Goal: Transaction & Acquisition: Book appointment/travel/reservation

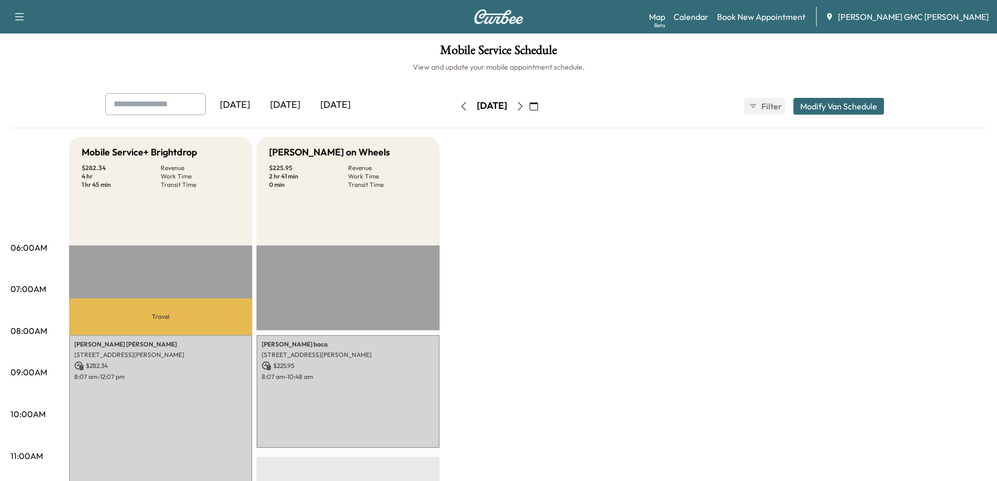
click at [460, 105] on icon "button" at bounding box center [464, 106] width 8 height 8
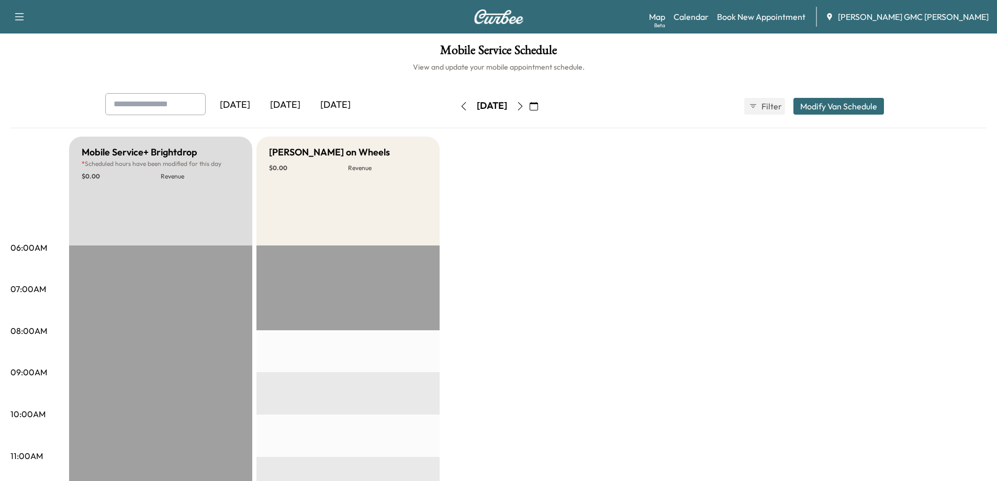
click at [455, 105] on button "button" at bounding box center [464, 106] width 18 height 17
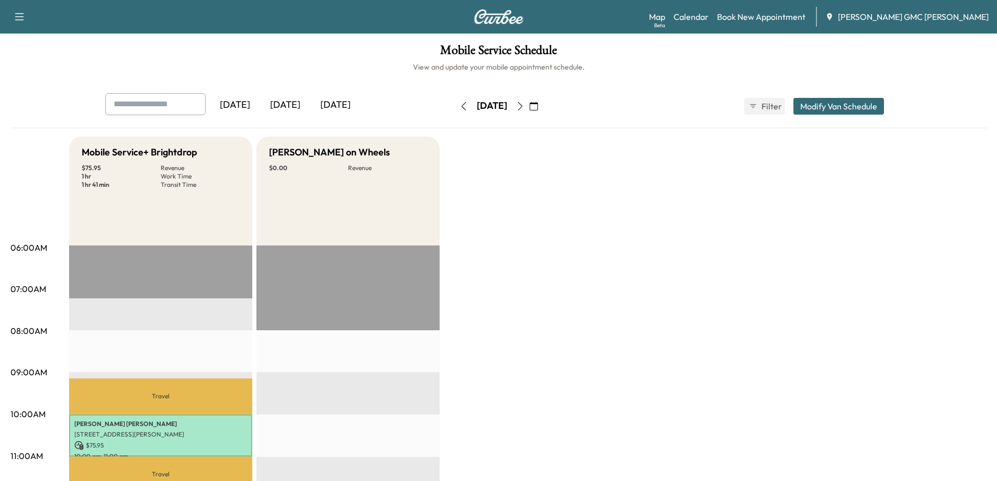
click at [525, 106] on icon "button" at bounding box center [520, 106] width 8 height 8
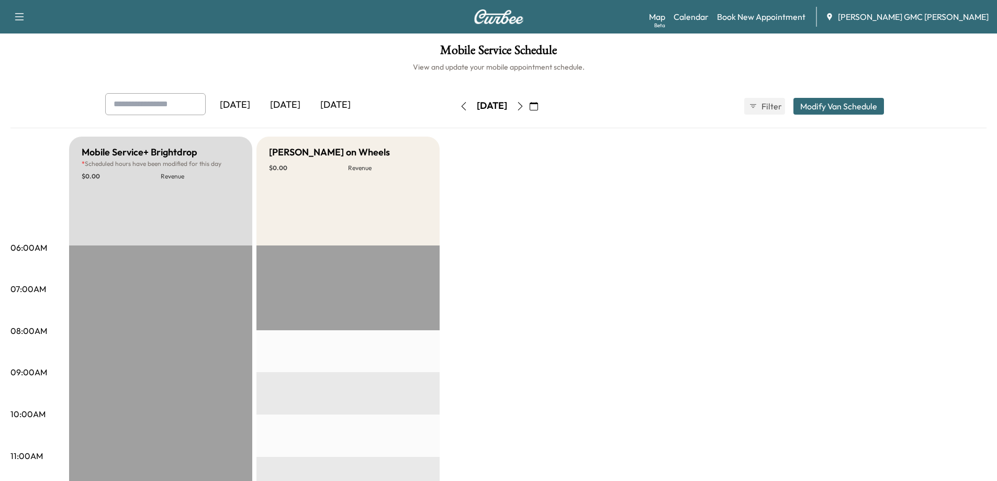
click at [525, 106] on icon "button" at bounding box center [520, 106] width 8 height 8
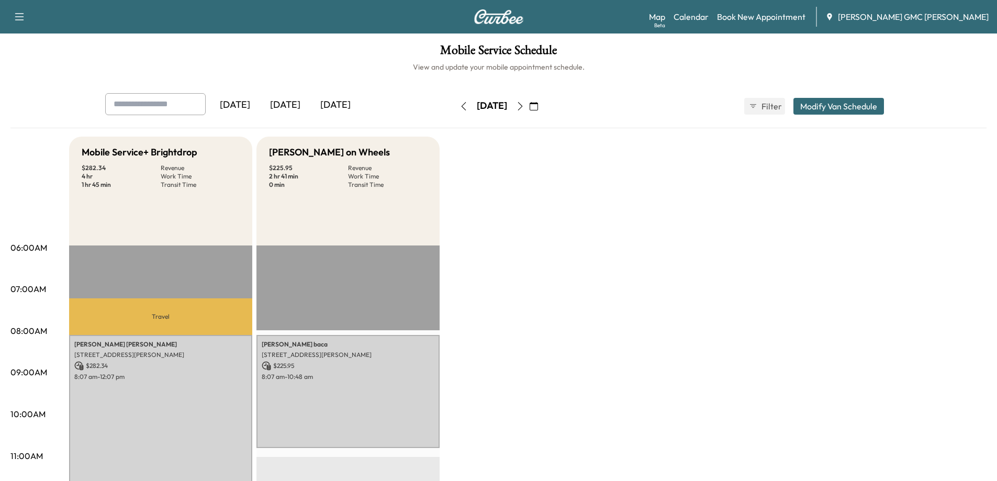
click at [538, 106] on icon "button" at bounding box center [534, 106] width 8 height 8
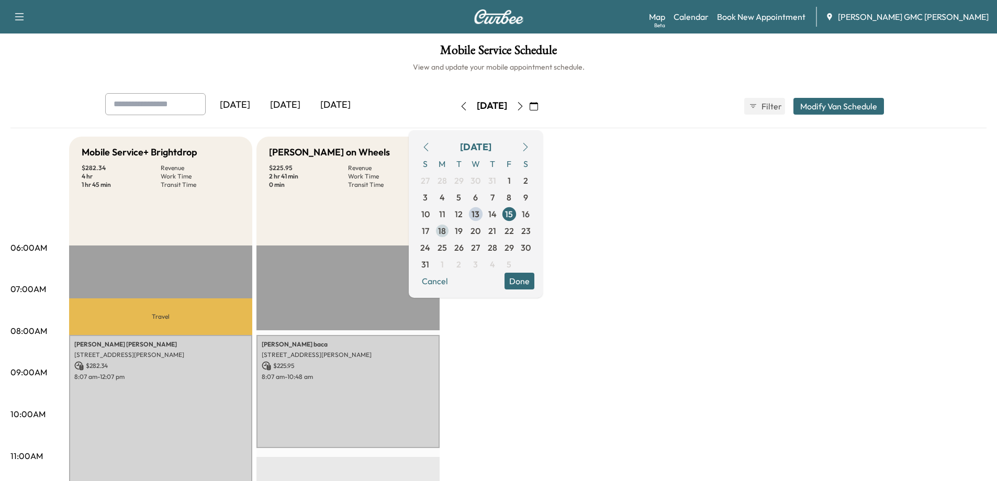
click at [446, 229] on span "18" at bounding box center [442, 231] width 8 height 13
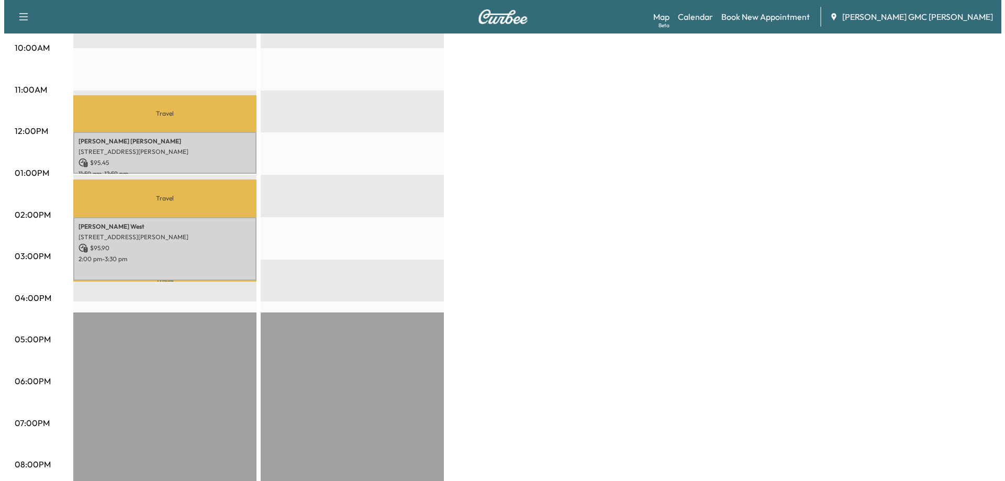
scroll to position [209, 0]
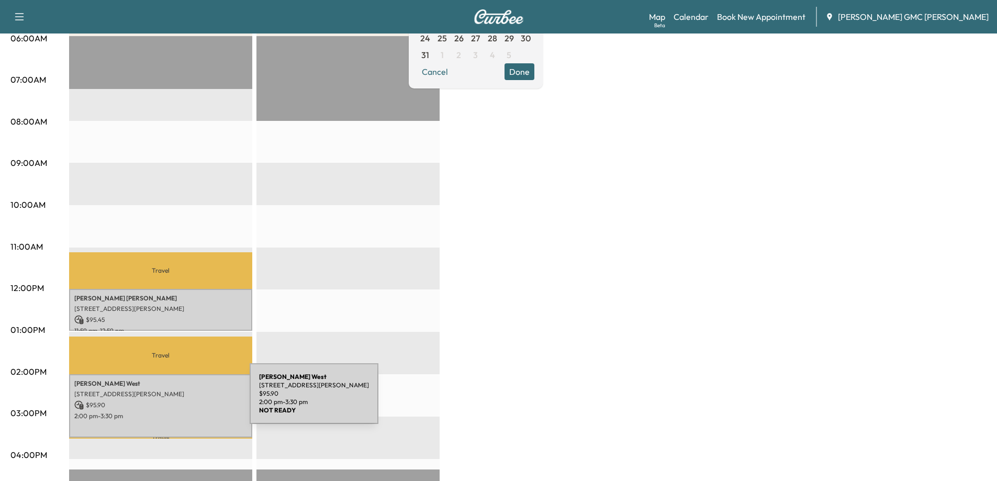
click at [171, 400] on p "$ 95.90" at bounding box center [160, 404] width 173 height 9
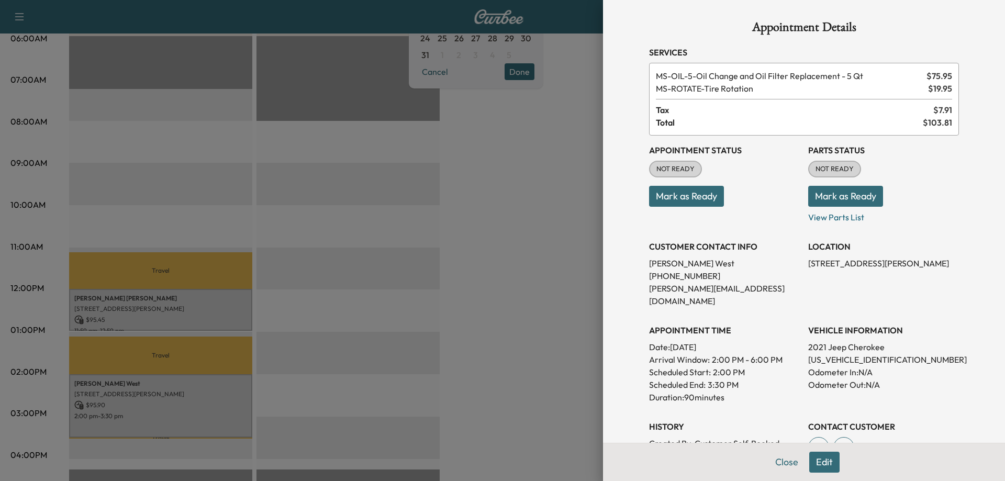
click at [495, 234] on div at bounding box center [502, 240] width 1005 height 481
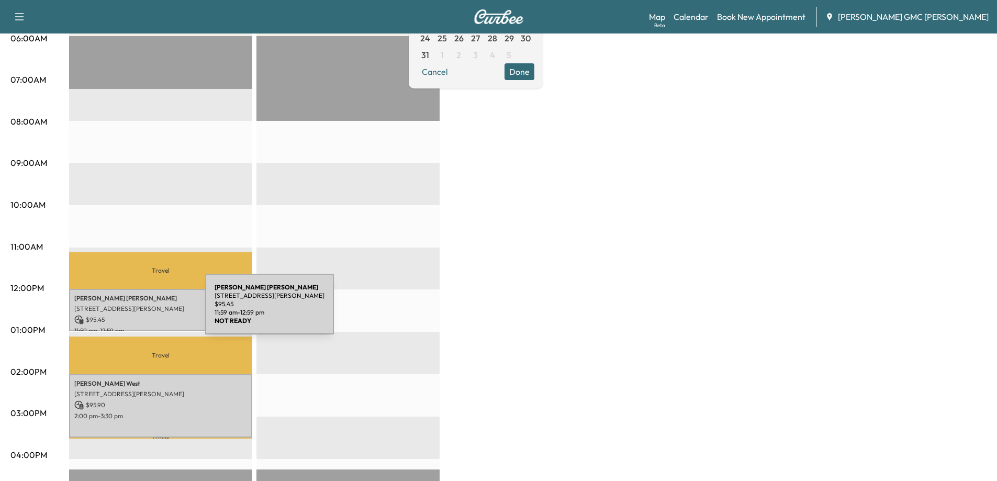
click at [127, 310] on p "[STREET_ADDRESS][PERSON_NAME]" at bounding box center [160, 309] width 173 height 8
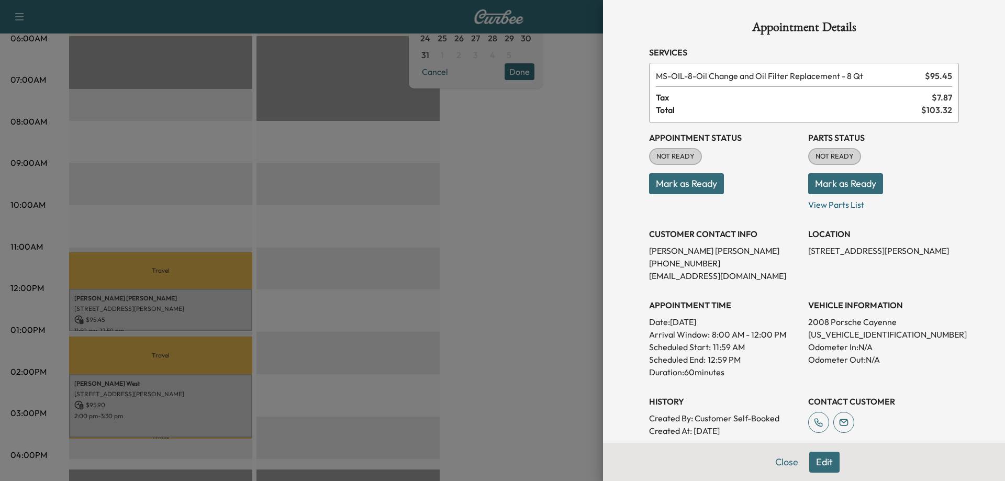
click at [317, 194] on div at bounding box center [502, 240] width 1005 height 481
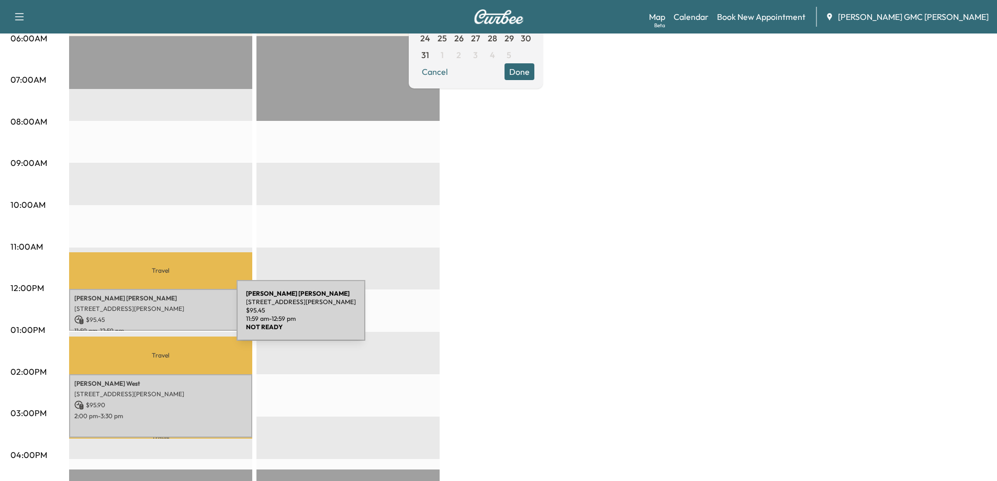
click at [158, 317] on p "$ 95.45" at bounding box center [160, 319] width 173 height 9
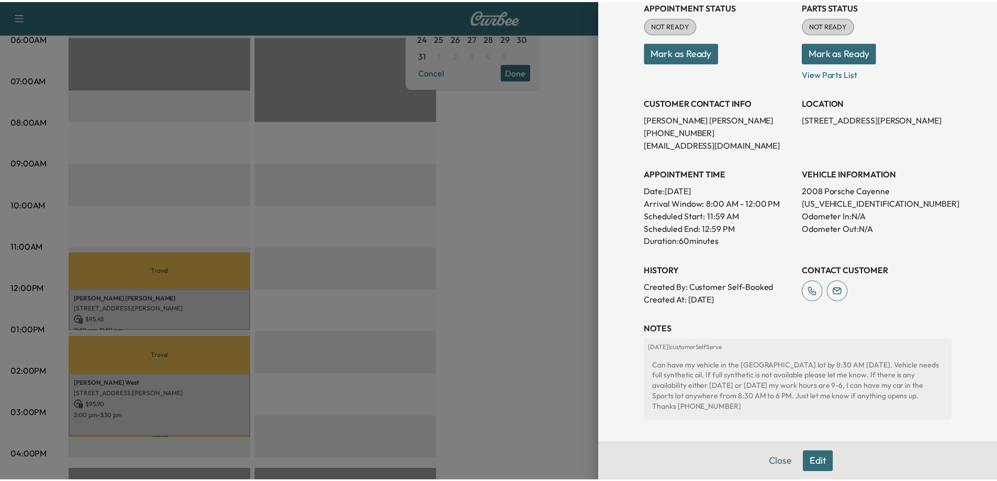
scroll to position [181, 0]
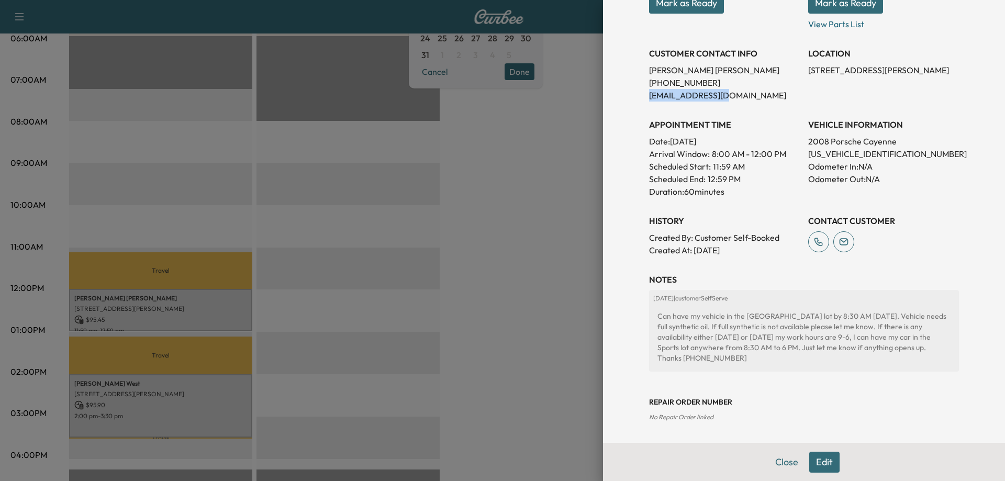
drag, startPoint x: 642, startPoint y: 98, endPoint x: 718, endPoint y: 99, distance: 75.9
click at [718, 99] on p "[EMAIL_ADDRESS][DOMAIN_NAME]" at bounding box center [724, 95] width 151 height 13
copy p "[EMAIL_ADDRESS][DOMAIN_NAME]"
click at [425, 249] on div at bounding box center [502, 240] width 1005 height 481
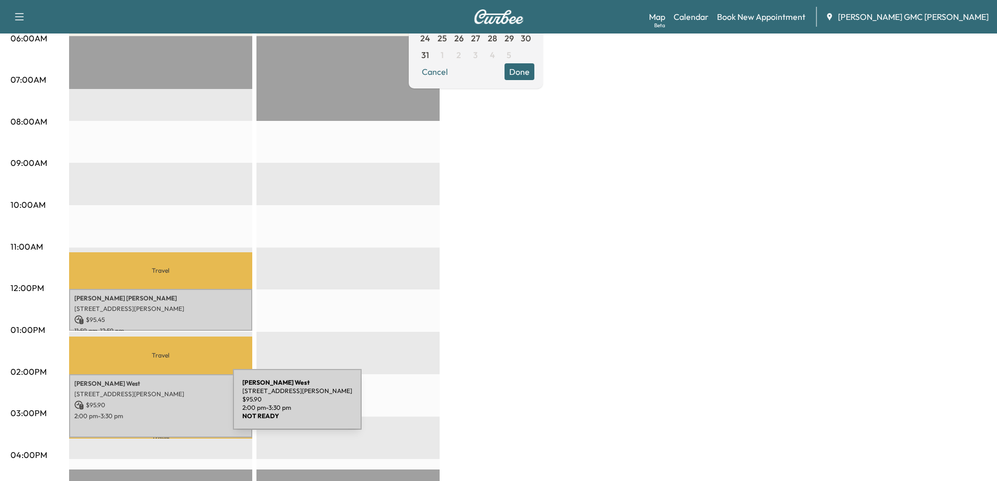
click at [154, 406] on p "$ 95.90" at bounding box center [160, 404] width 173 height 9
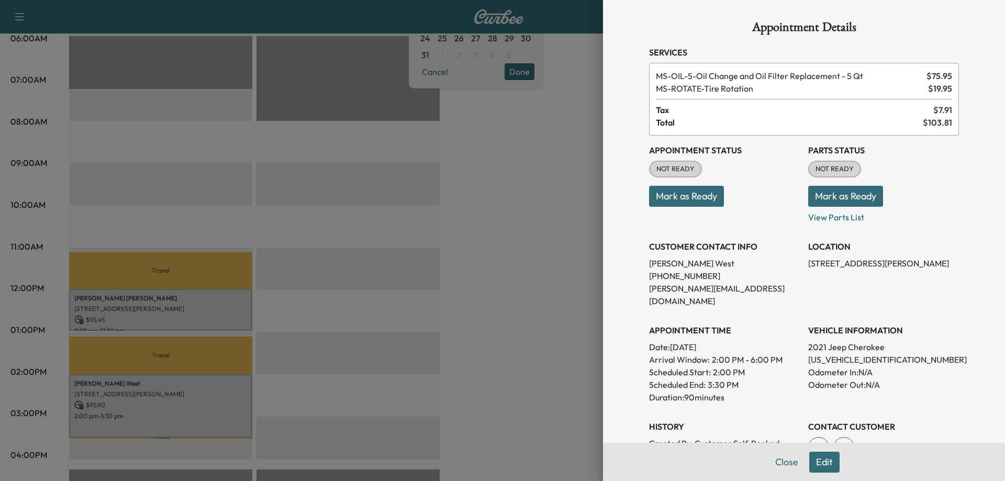
click at [384, 277] on div at bounding box center [502, 240] width 1005 height 481
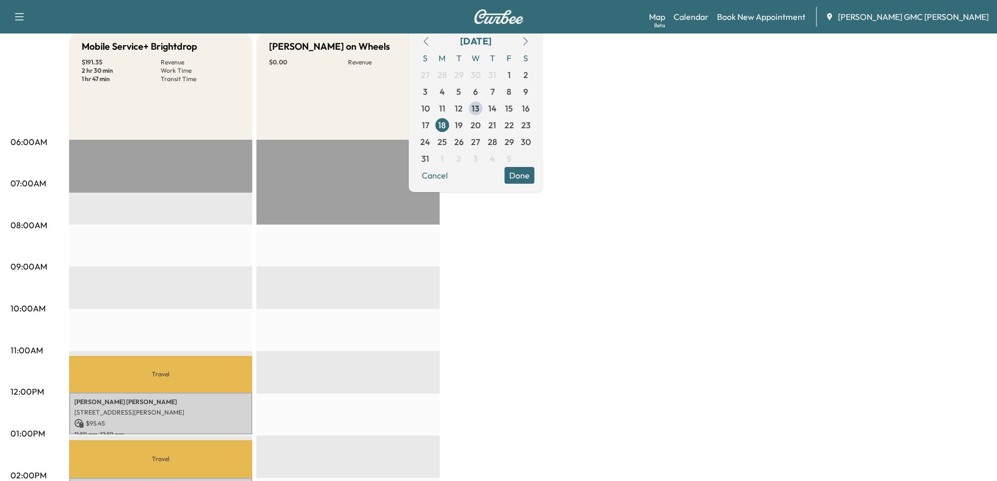
scroll to position [0, 0]
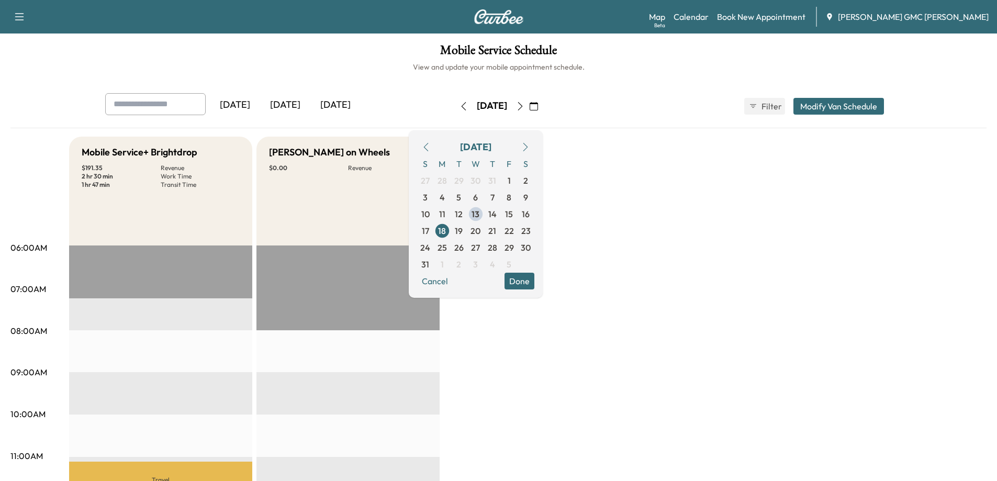
click at [496, 12] on img at bounding box center [499, 16] width 50 height 15
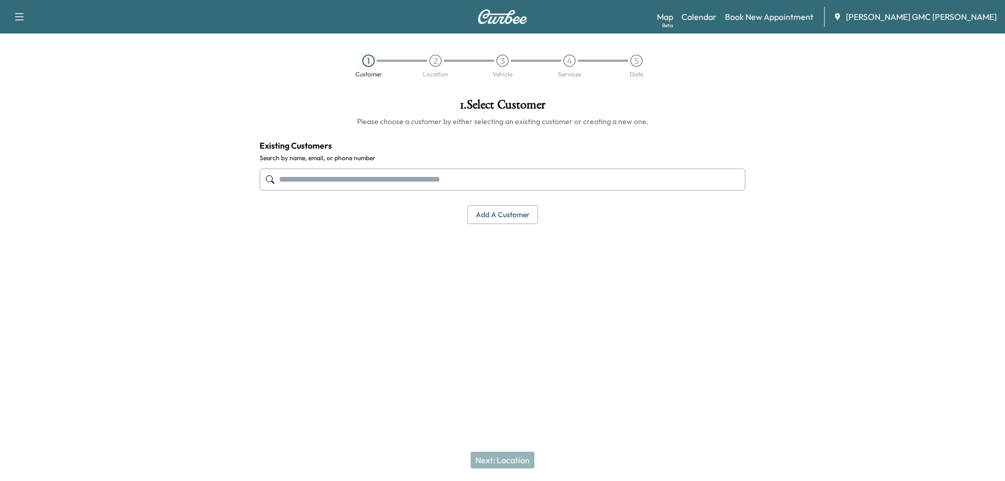
click at [395, 181] on input "text" at bounding box center [503, 180] width 486 height 22
type input "*"
click at [511, 214] on button "Add a customer" at bounding box center [502, 214] width 71 height 19
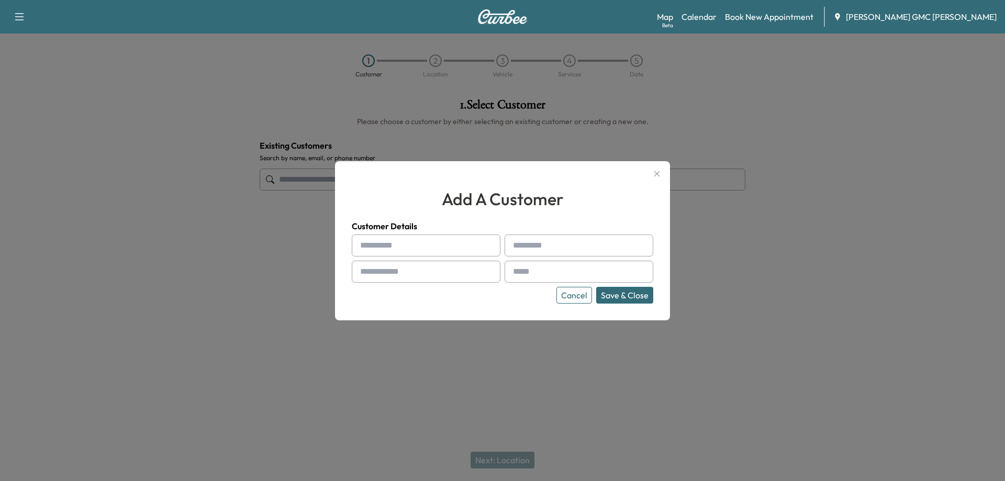
click at [433, 244] on input "text" at bounding box center [426, 246] width 149 height 22
type input "*********"
type input "******"
type input "**********"
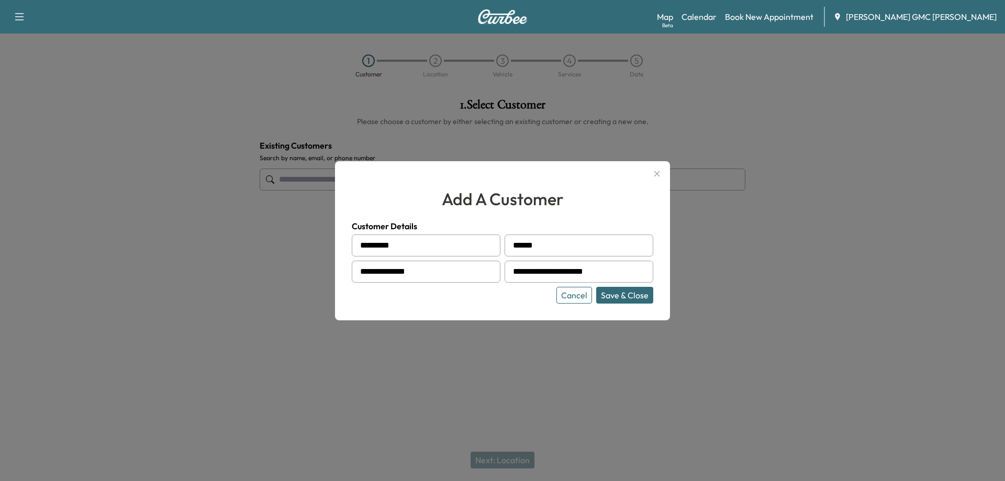
click at [636, 290] on button "Save & Close" at bounding box center [624, 295] width 57 height 17
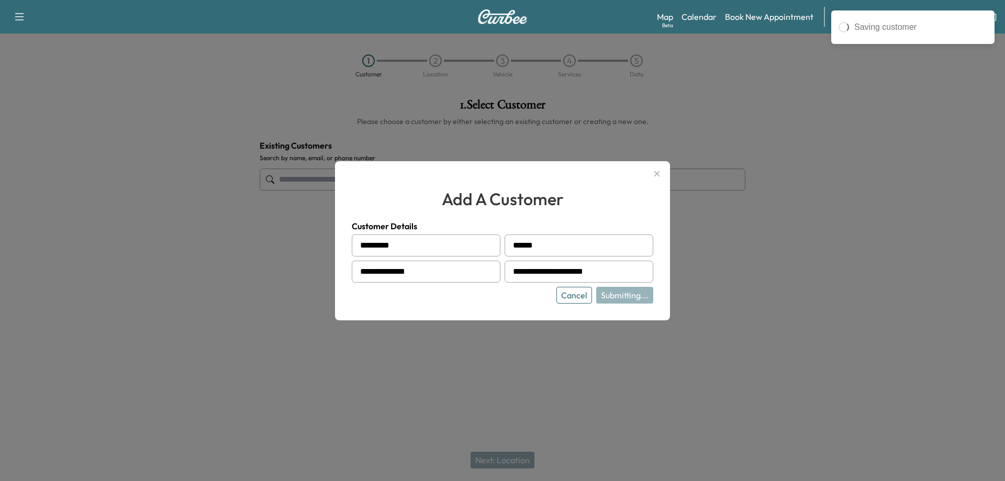
type input "**********"
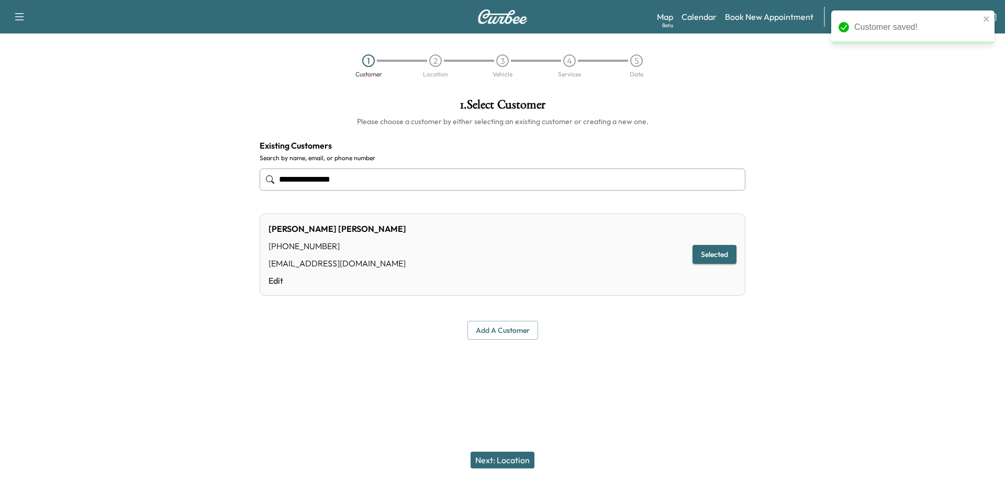
click at [500, 459] on button "Next: Location" at bounding box center [503, 460] width 64 height 17
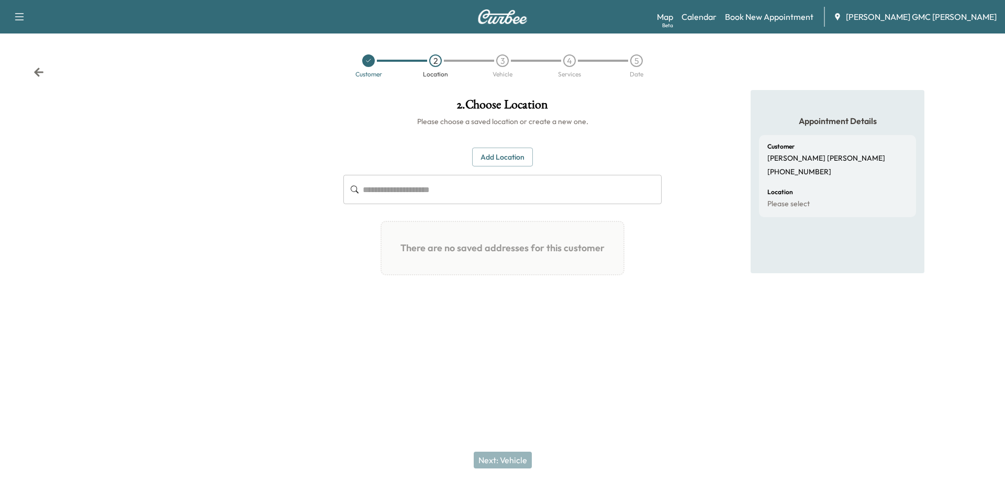
click at [506, 160] on button "Add Location" at bounding box center [502, 157] width 61 height 19
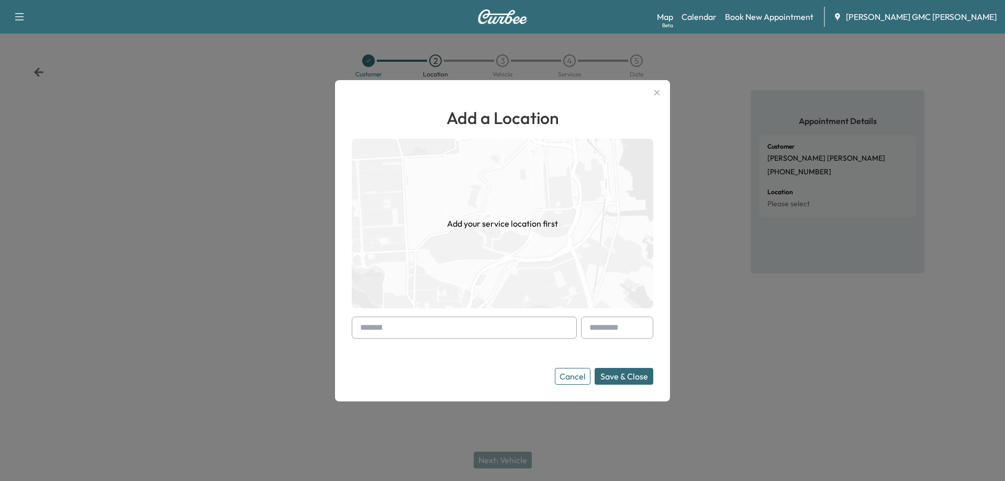
click at [527, 317] on input "text" at bounding box center [464, 328] width 225 height 22
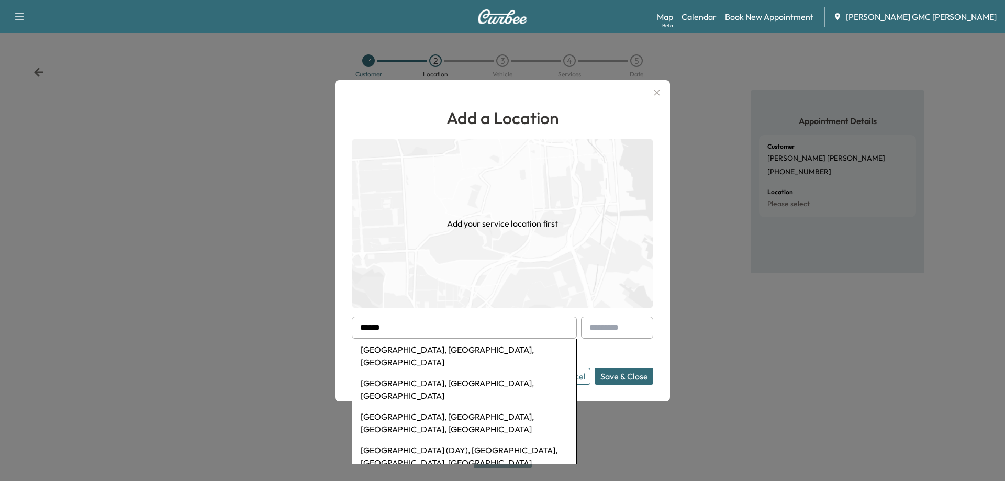
click at [454, 406] on li "[GEOGRAPHIC_DATA], [GEOGRAPHIC_DATA], [GEOGRAPHIC_DATA], [GEOGRAPHIC_DATA]" at bounding box center [464, 423] width 224 height 34
type input "**********"
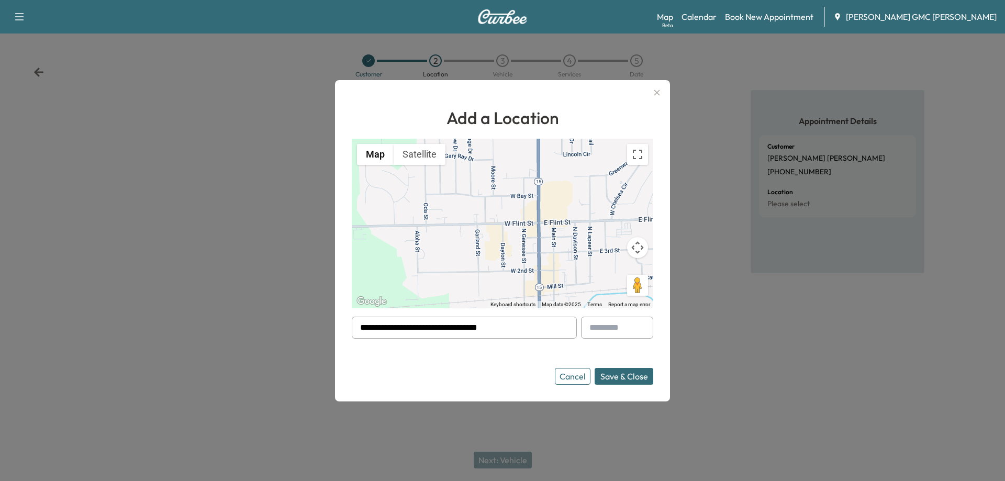
click at [624, 381] on button "Save & Close" at bounding box center [624, 376] width 59 height 17
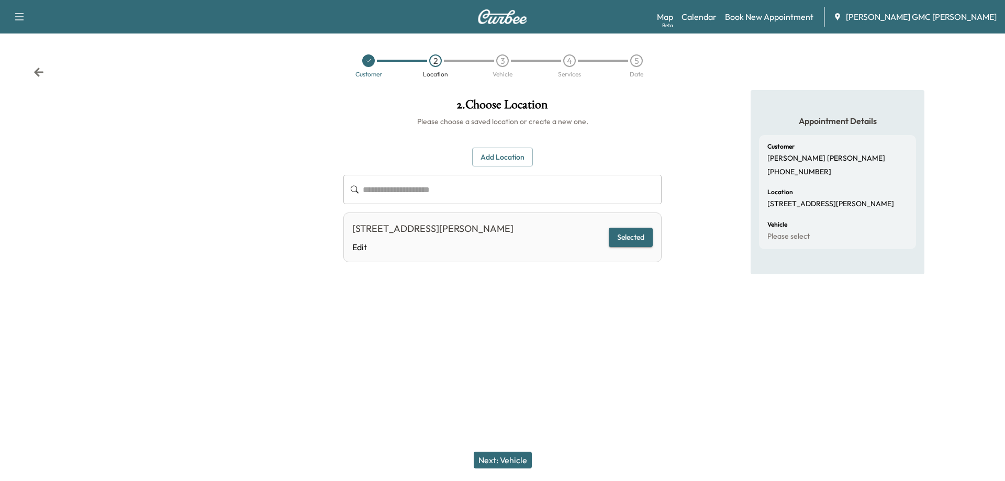
click at [503, 463] on button "Next: Vehicle" at bounding box center [503, 460] width 58 height 17
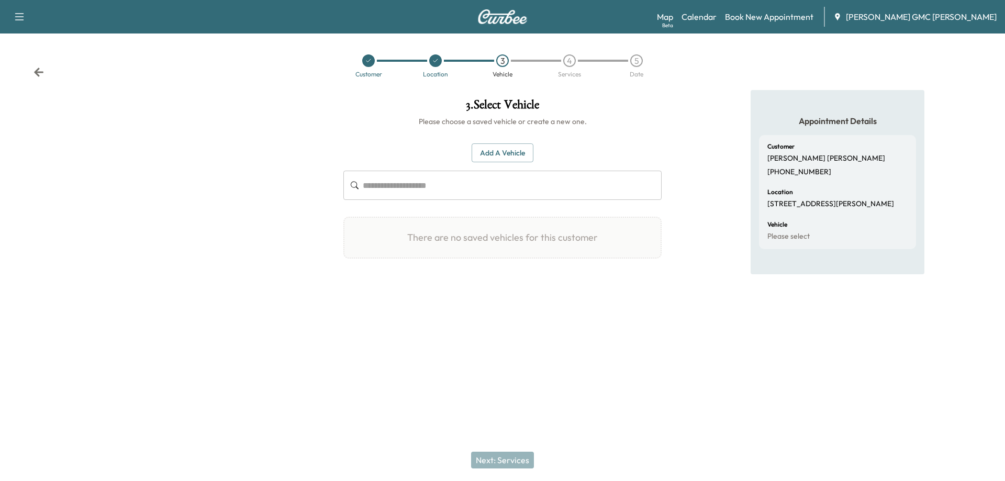
click at [497, 154] on button "Add a Vehicle" at bounding box center [503, 152] width 62 height 19
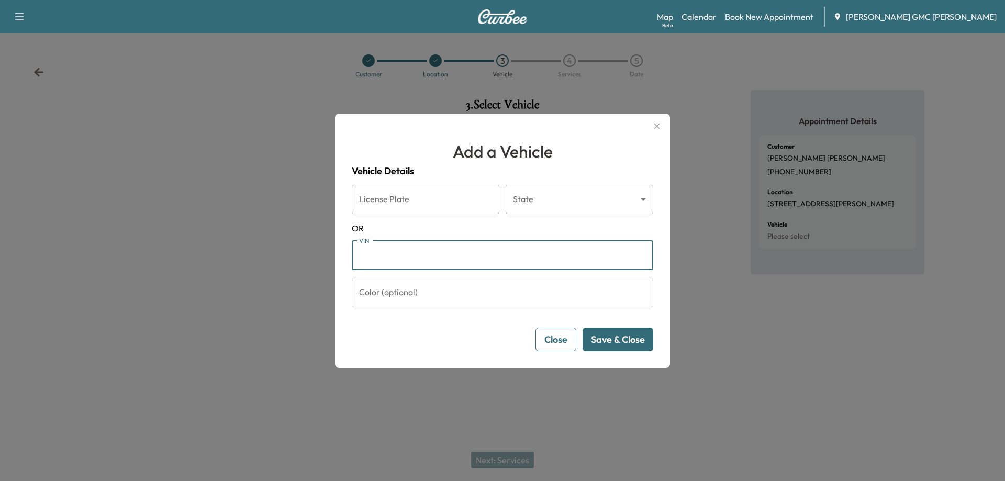
paste input "**********"
type input "**********"
click at [633, 336] on button "Save & Close" at bounding box center [618, 340] width 71 height 24
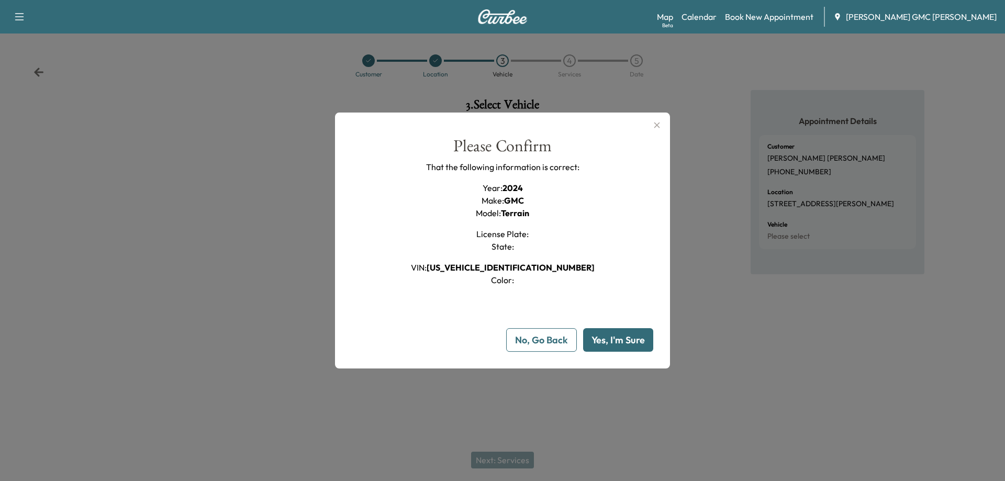
click at [618, 343] on button "Yes, I'm Sure" at bounding box center [618, 340] width 70 height 24
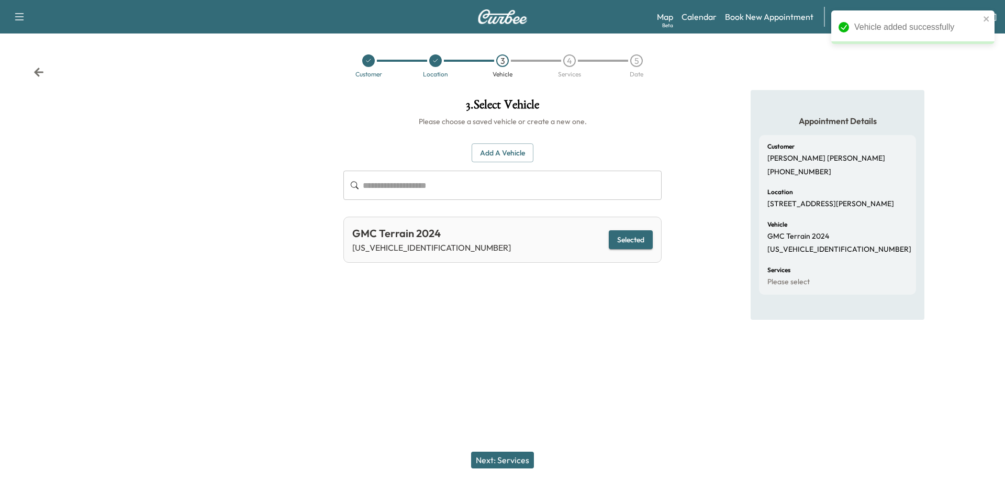
click at [487, 455] on button "Next: Services" at bounding box center [502, 460] width 63 height 17
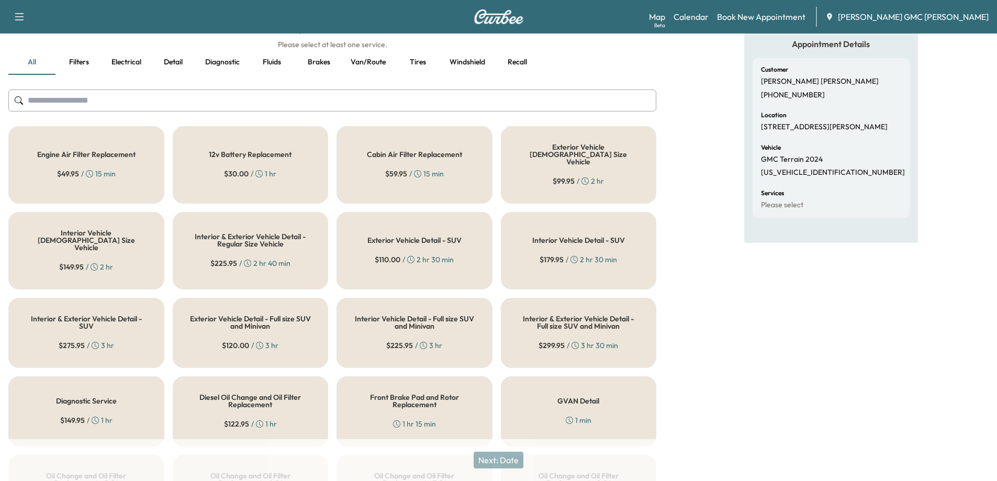
scroll to position [209, 0]
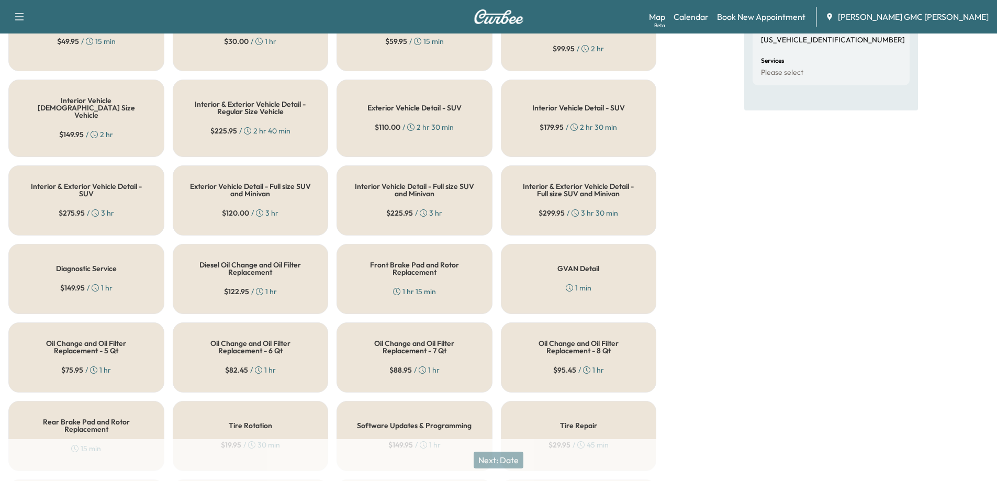
click at [136, 353] on div "Oil Change and Oil Filter Replacement - 5 Qt $ 75.95 / 1 hr" at bounding box center [86, 357] width 156 height 70
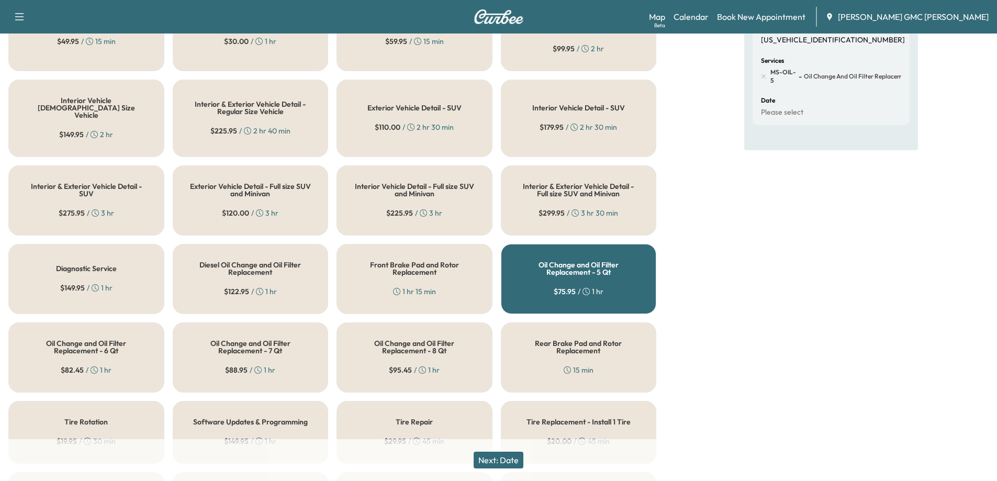
click at [507, 461] on button "Next: Date" at bounding box center [499, 460] width 50 height 17
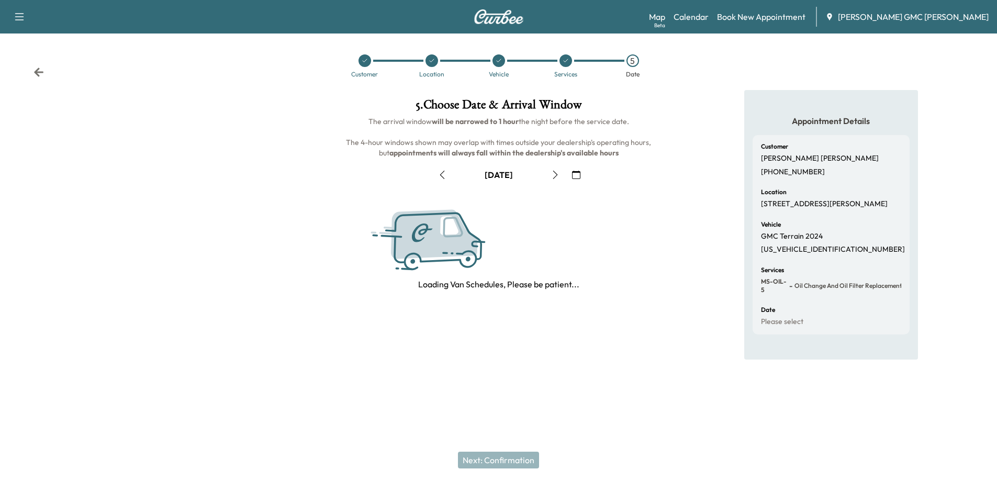
scroll to position [0, 0]
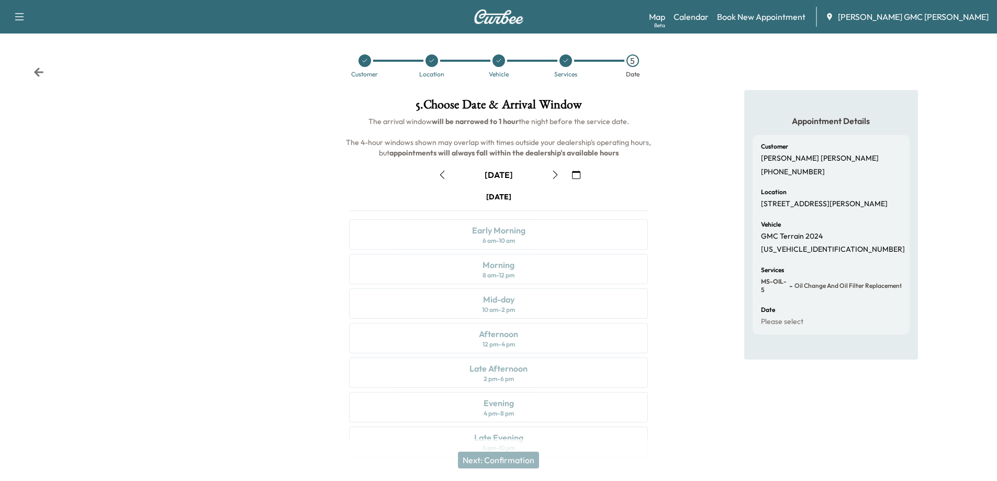
click at [577, 172] on icon "button" at bounding box center [576, 175] width 8 height 8
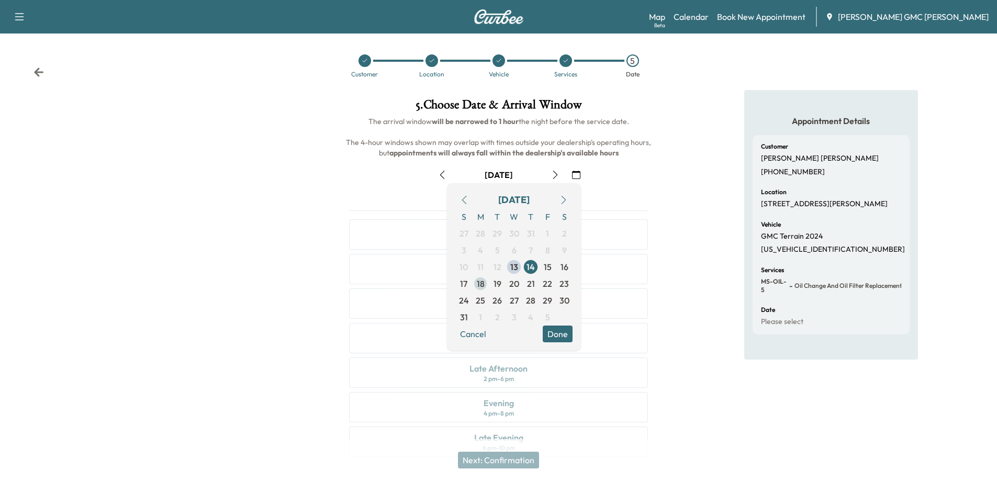
click at [483, 283] on span "18" at bounding box center [481, 283] width 8 height 13
click at [559, 334] on button "Done" at bounding box center [558, 334] width 30 height 17
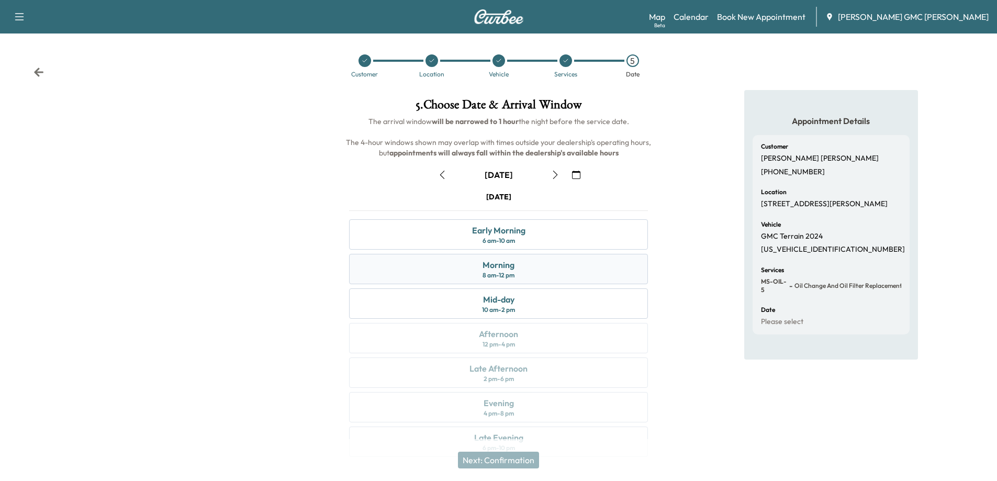
click at [569, 270] on div "Morning 8 am - 12 pm" at bounding box center [498, 269] width 299 height 30
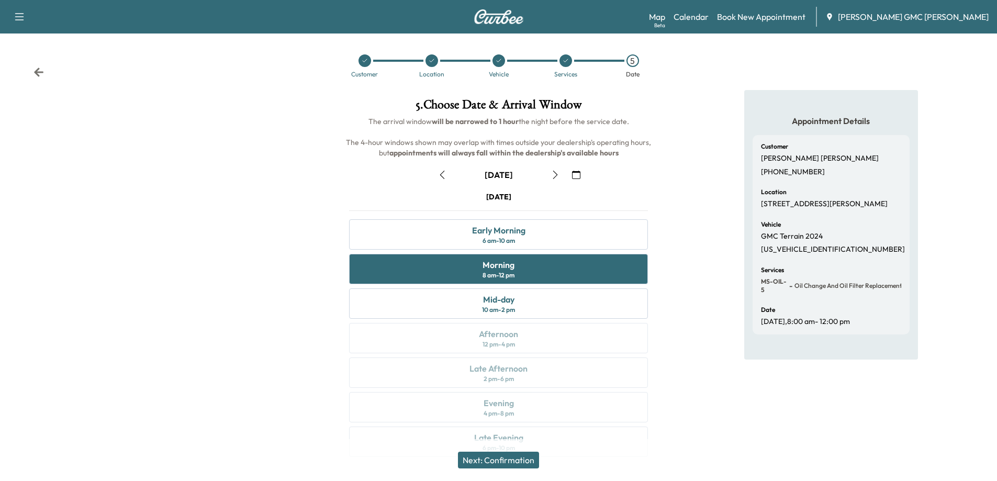
click at [496, 456] on button "Next: Confirmation" at bounding box center [498, 460] width 81 height 17
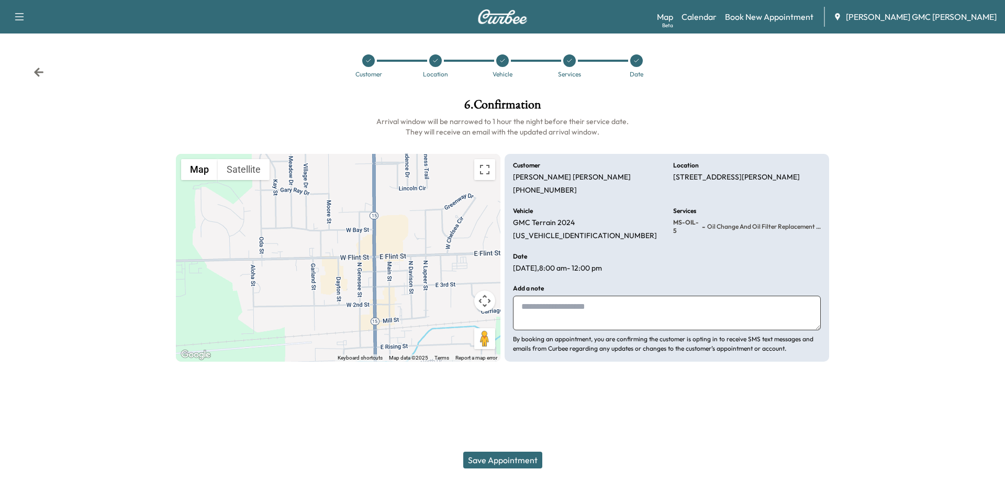
click at [508, 459] on button "Save Appointment" at bounding box center [502, 460] width 79 height 17
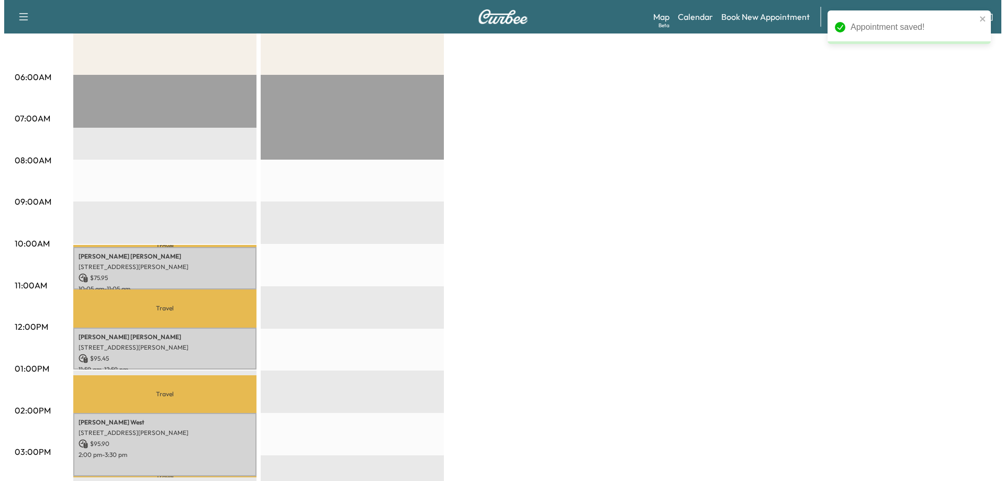
scroll to position [209, 0]
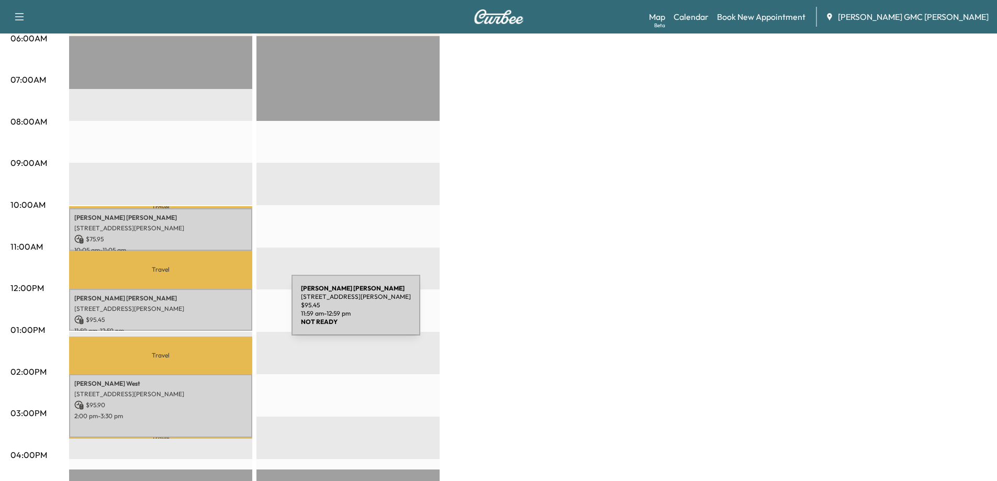
click at [209, 305] on p "[STREET_ADDRESS][PERSON_NAME]" at bounding box center [160, 309] width 173 height 8
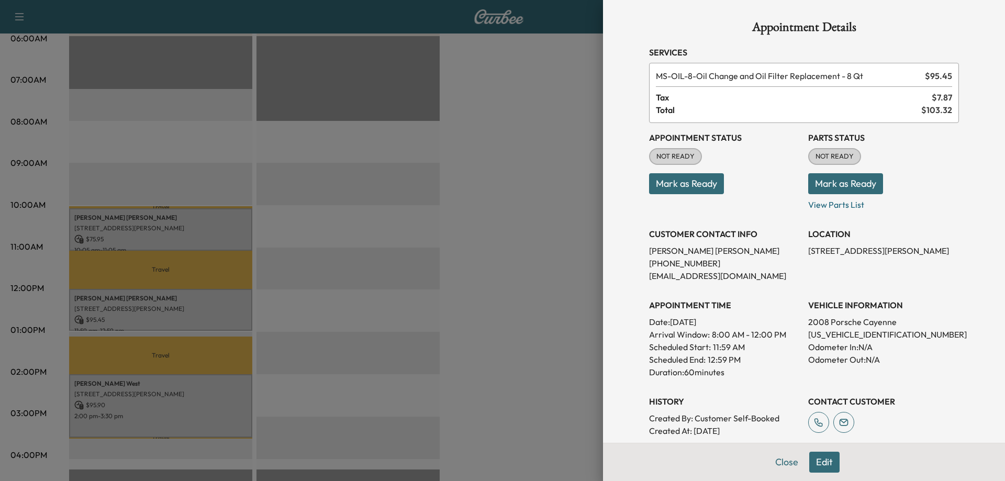
click at [822, 461] on button "Edit" at bounding box center [824, 462] width 30 height 21
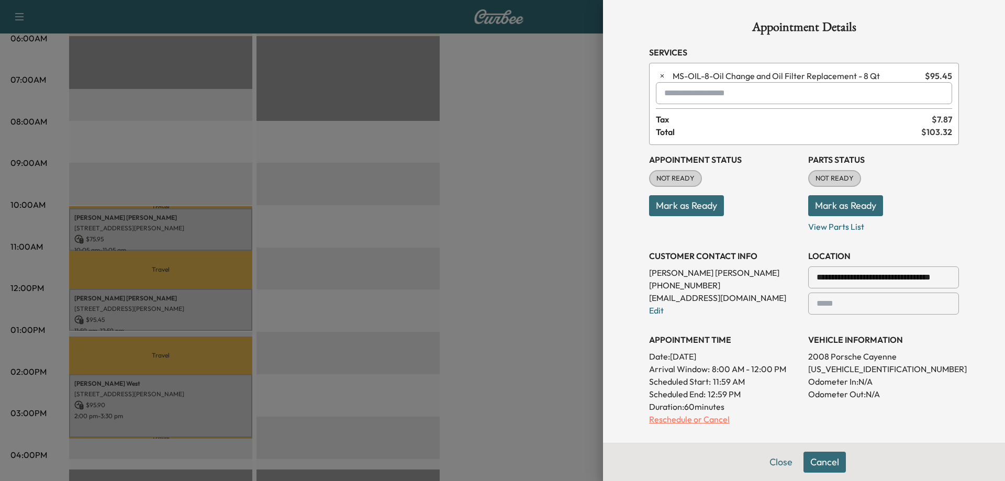
click at [665, 422] on p "Reschedule or Cancel" at bounding box center [724, 419] width 151 height 13
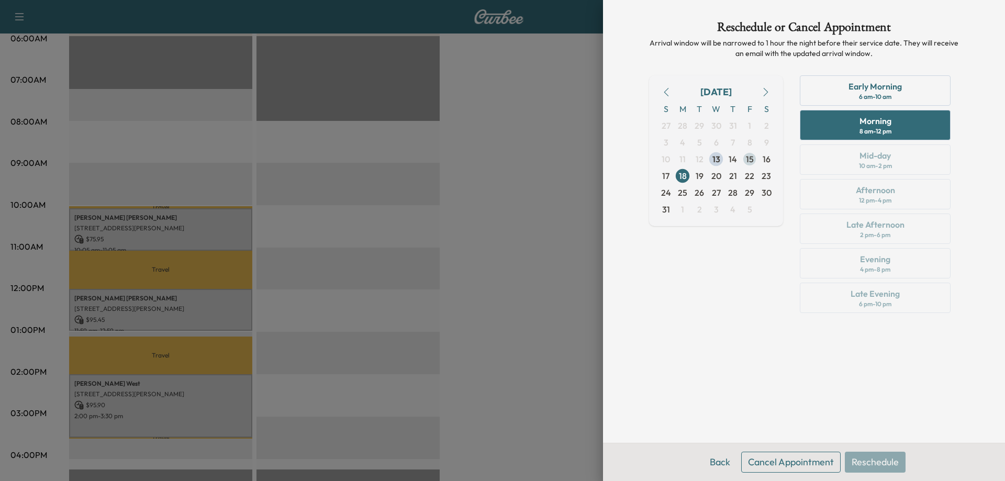
click at [744, 160] on span "15" at bounding box center [749, 159] width 17 height 17
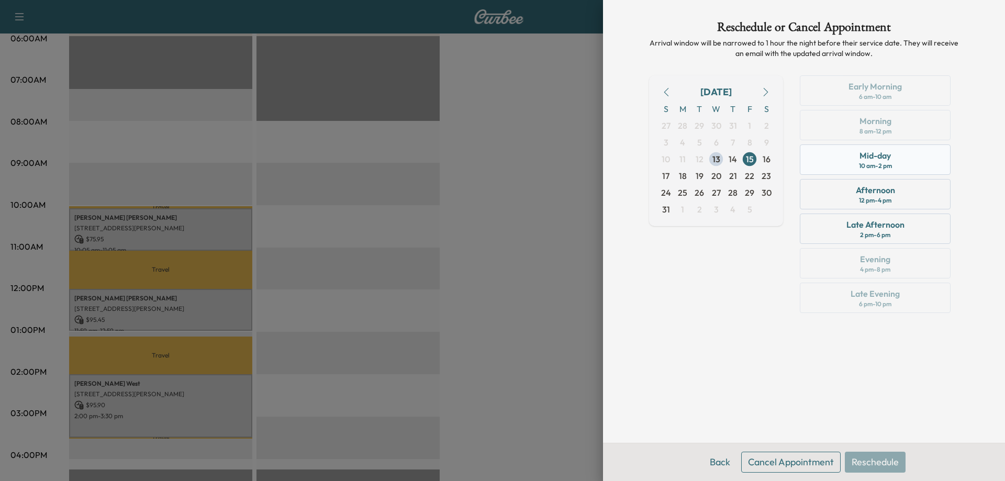
click at [897, 164] on div "Mid-day 10 am - 2 pm" at bounding box center [875, 159] width 151 height 30
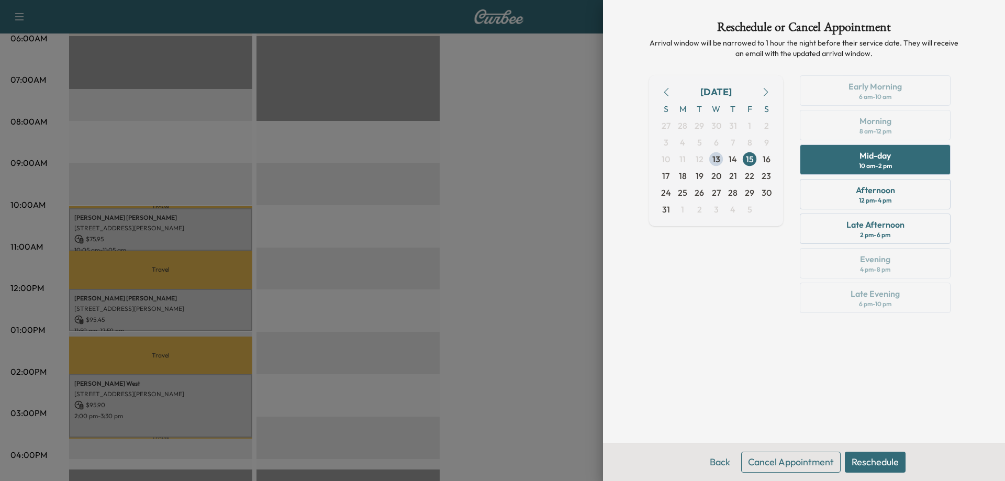
click at [885, 464] on button "Reschedule" at bounding box center [875, 462] width 61 height 21
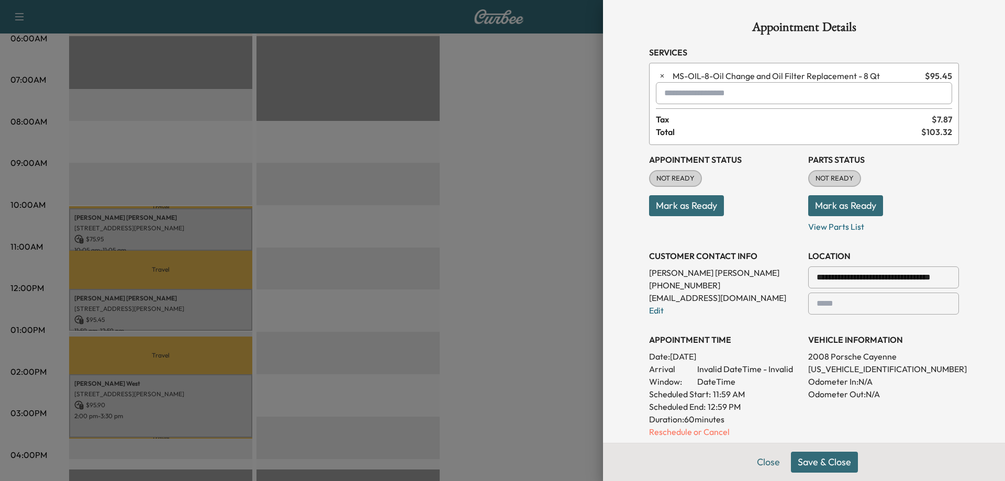
click at [801, 464] on button "Save & Close" at bounding box center [824, 462] width 67 height 21
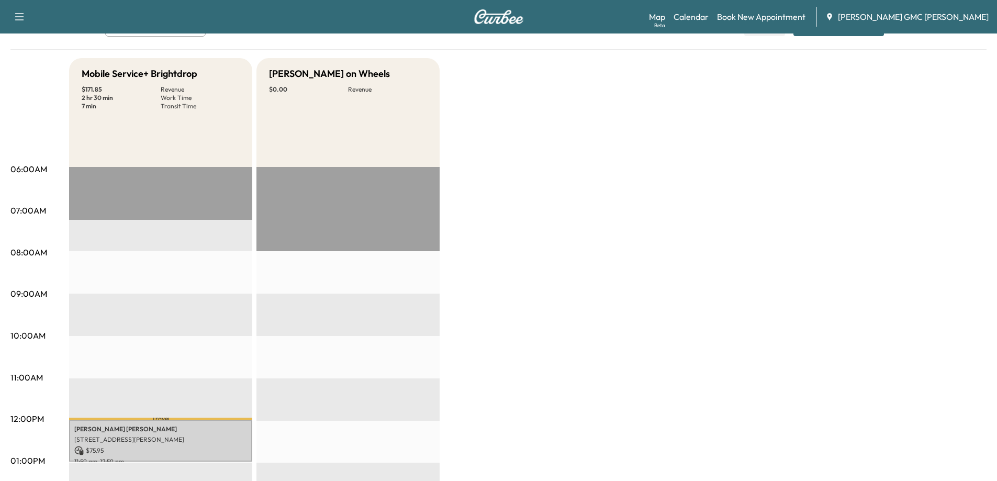
scroll to position [0, 0]
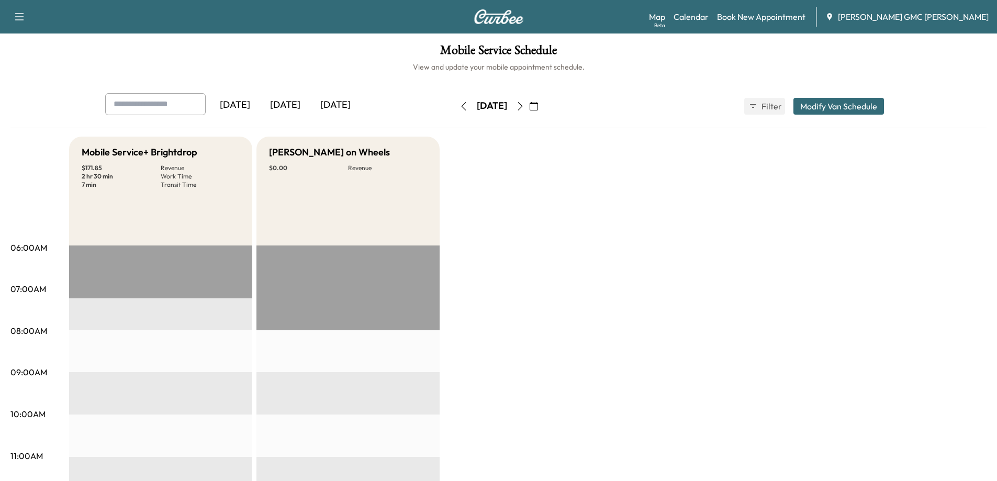
click at [538, 105] on icon "button" at bounding box center [534, 106] width 8 height 8
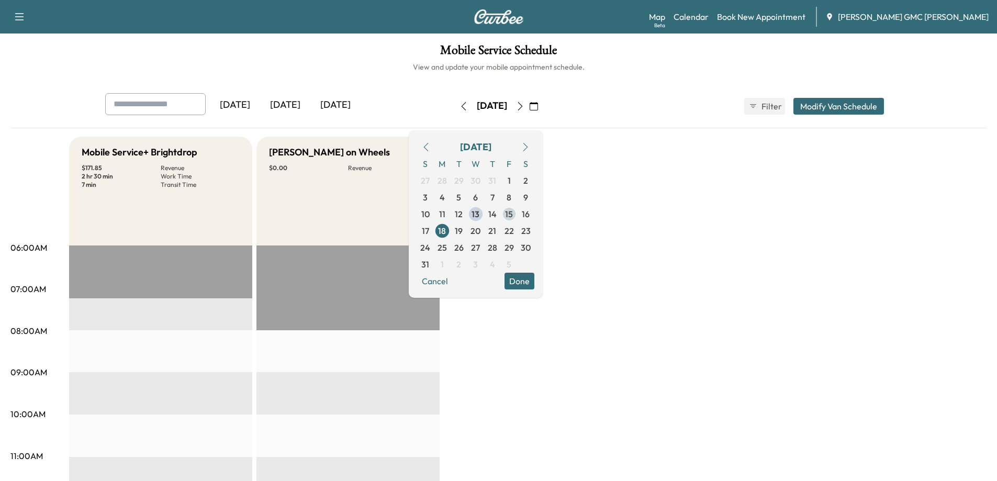
click at [518, 214] on span "15" at bounding box center [509, 214] width 17 height 17
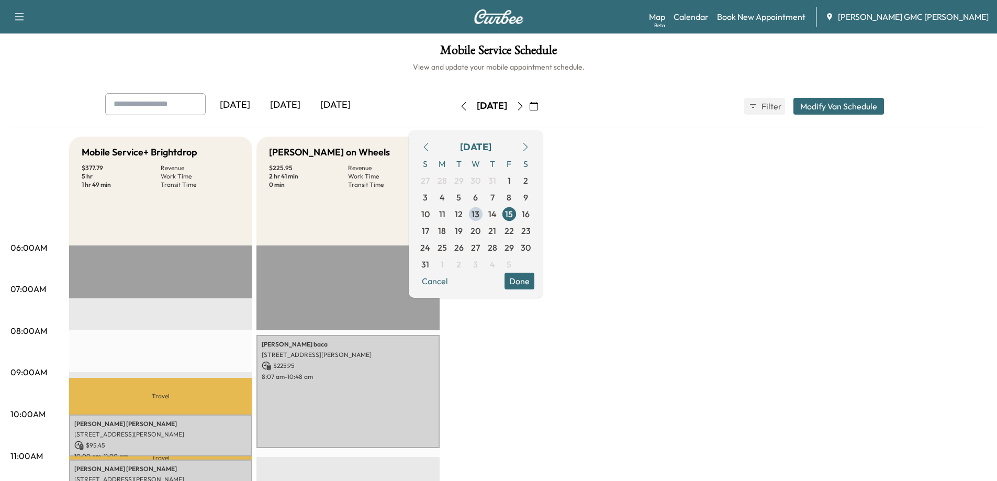
click at [535, 284] on button "Done" at bounding box center [520, 281] width 30 height 17
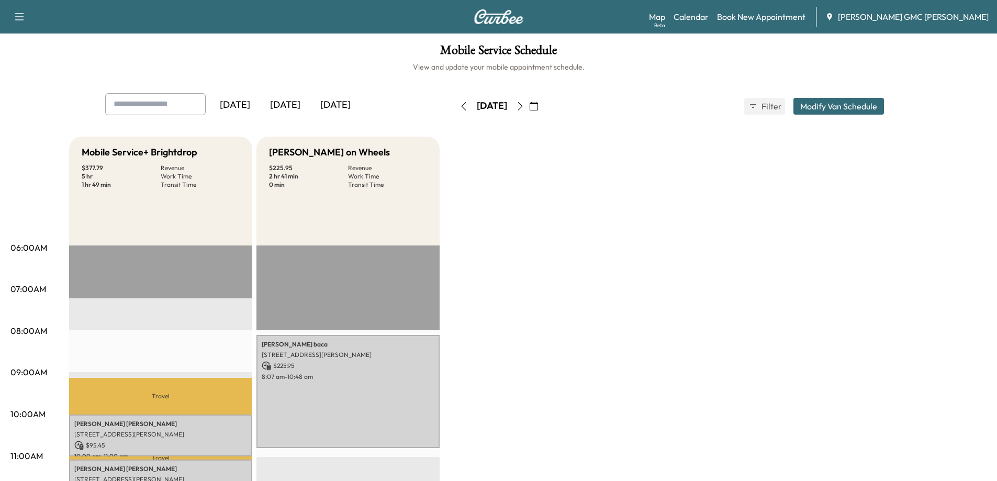
click at [525, 106] on icon "button" at bounding box center [520, 106] width 8 height 8
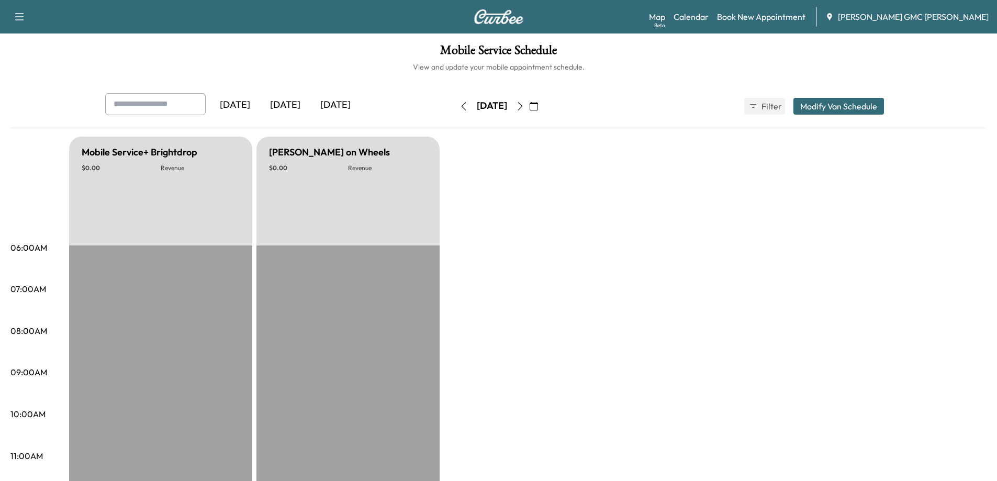
click at [525, 106] on icon "button" at bounding box center [520, 106] width 8 height 8
click at [522, 105] on icon "button" at bounding box center [520, 106] width 5 height 8
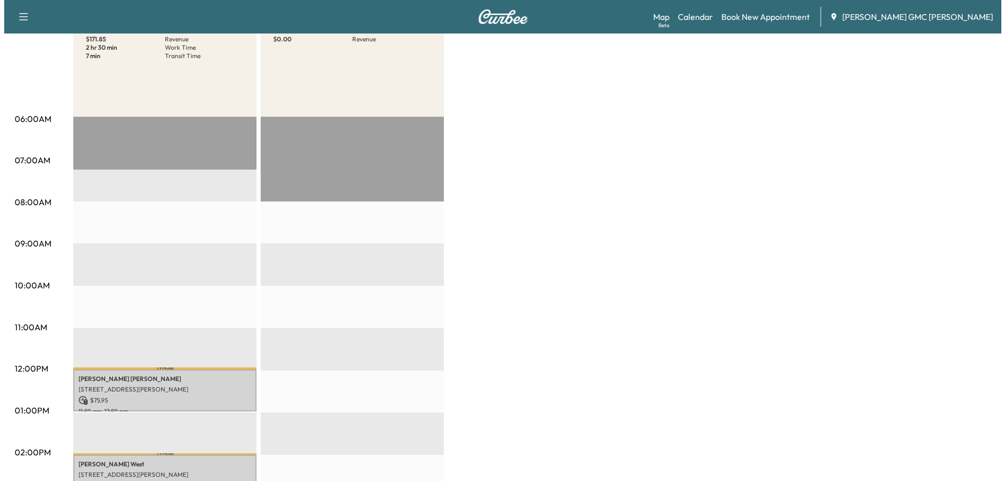
scroll to position [314, 0]
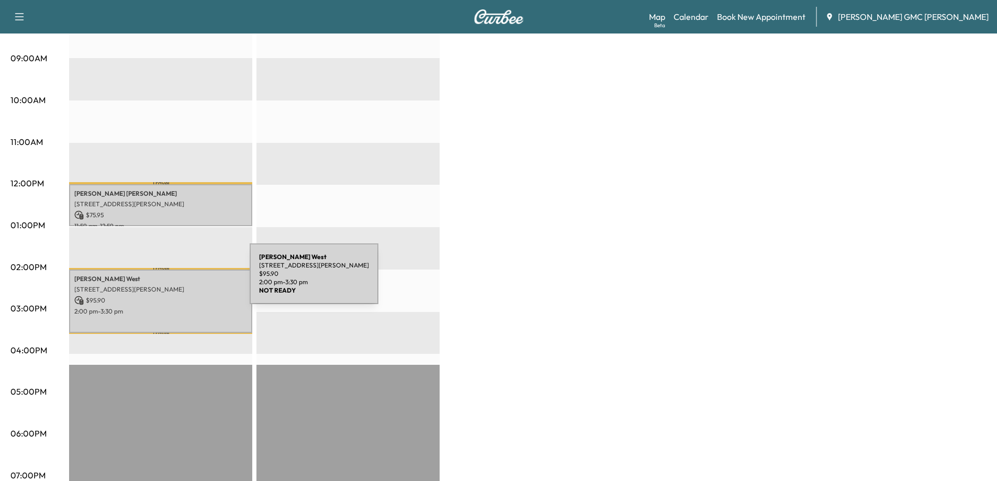
click at [171, 280] on div "[PERSON_NAME] [STREET_ADDRESS][PERSON_NAME] $ 95.90 2:00 pm - 3:30 pm" at bounding box center [160, 301] width 183 height 63
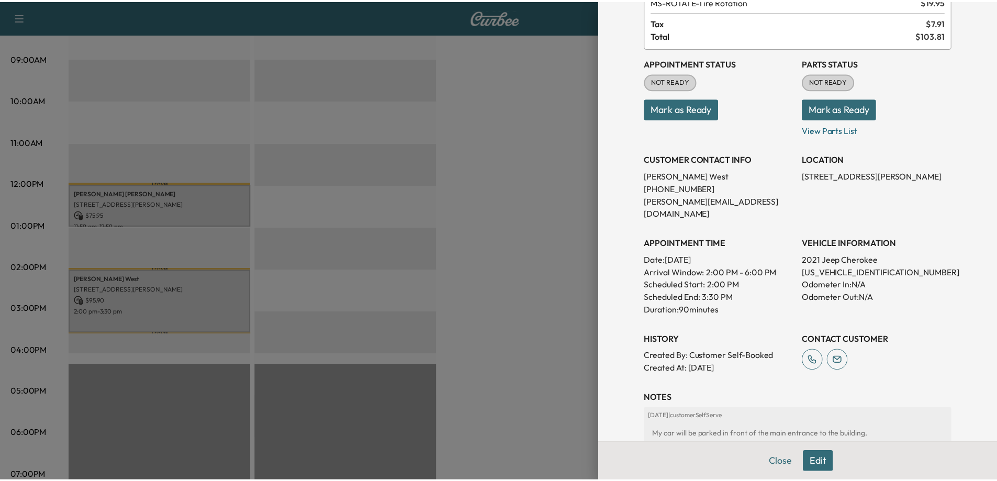
scroll to position [0, 0]
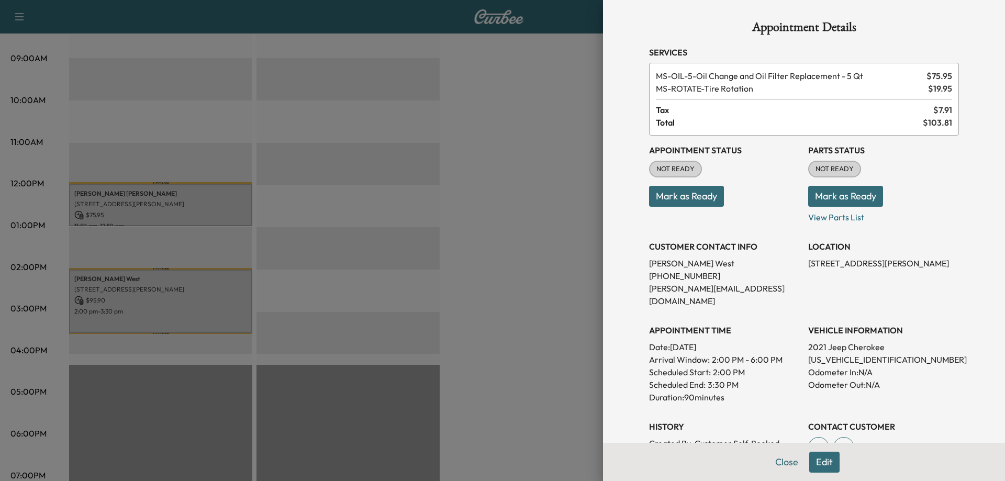
click at [536, 188] on div at bounding box center [502, 240] width 1005 height 481
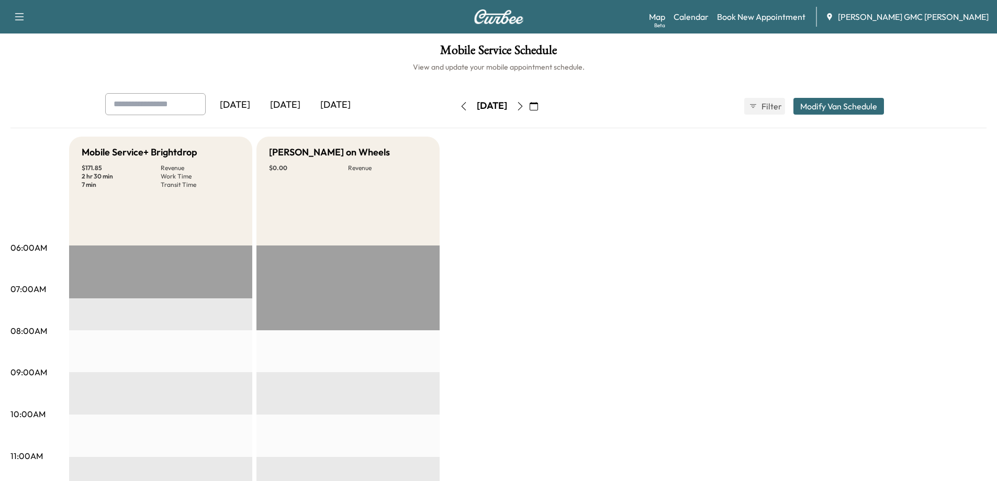
click at [525, 105] on icon "button" at bounding box center [520, 106] width 8 height 8
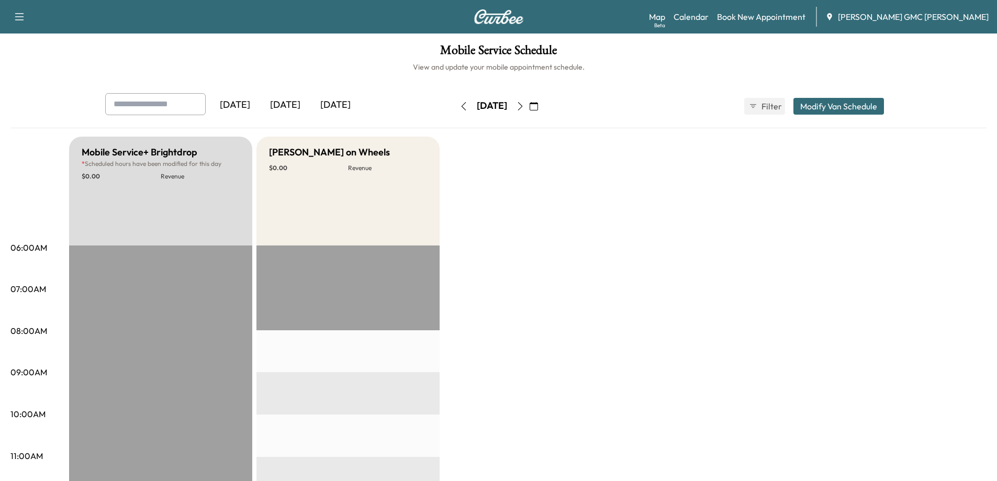
click at [525, 105] on icon "button" at bounding box center [520, 106] width 8 height 8
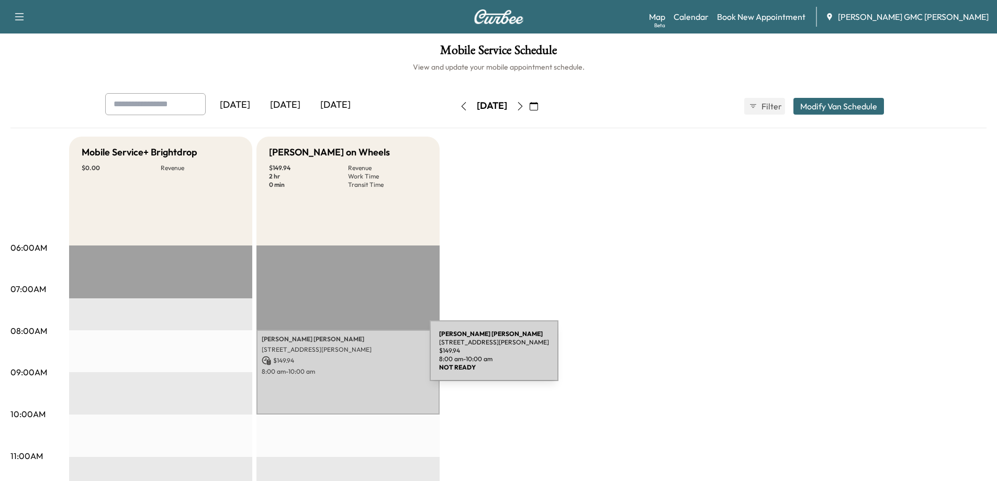
click at [351, 357] on p "$ 149.94" at bounding box center [348, 360] width 173 height 9
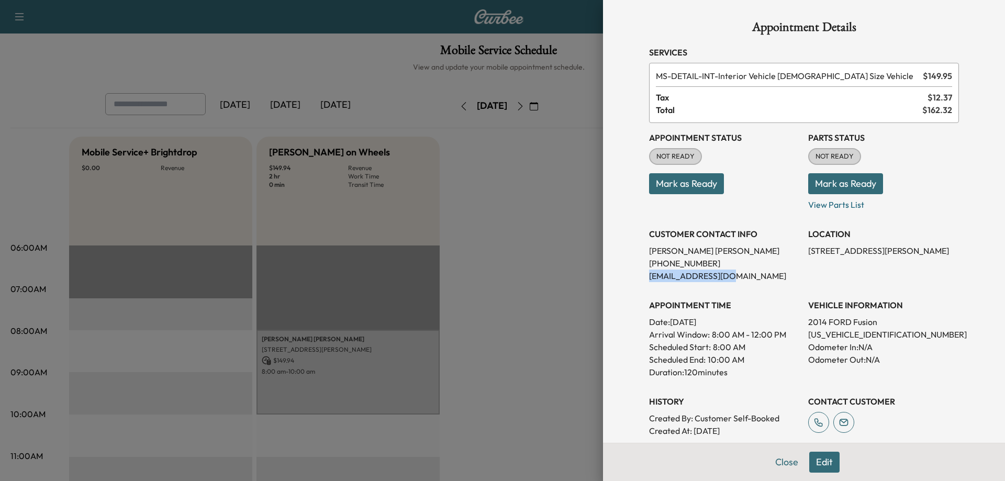
drag, startPoint x: 719, startPoint y: 276, endPoint x: 640, endPoint y: 279, distance: 78.6
click at [640, 279] on div "Appointment Details Services MS-DETAIL-INT - Interior Vehicle Detail - Regular …" at bounding box center [804, 271] width 335 height 542
copy p "[EMAIL_ADDRESS][DOMAIN_NAME]"
click at [295, 63] on div at bounding box center [502, 240] width 1005 height 481
